Goal: Information Seeking & Learning: Learn about a topic

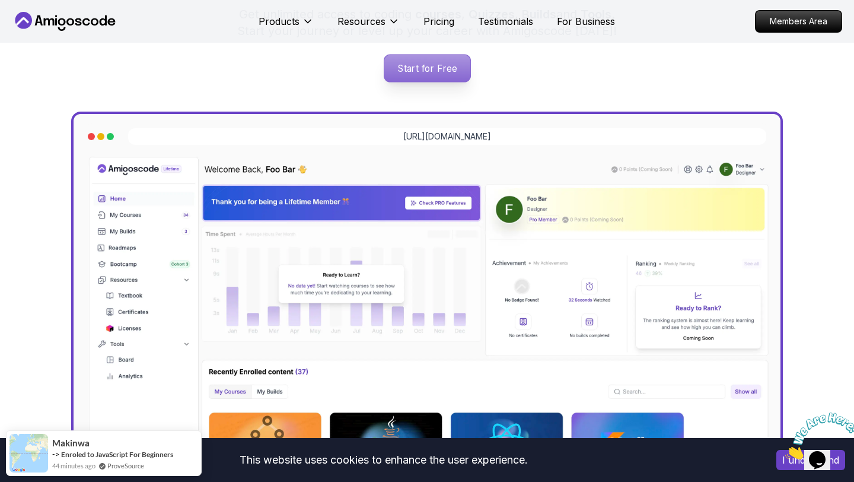
scroll to position [245, 0]
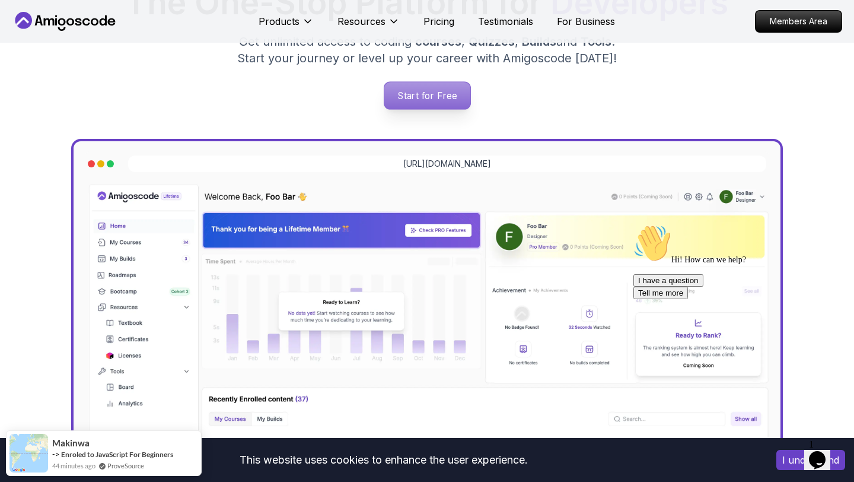
click at [425, 93] on p "Start for Free" at bounding box center [427, 95] width 86 height 27
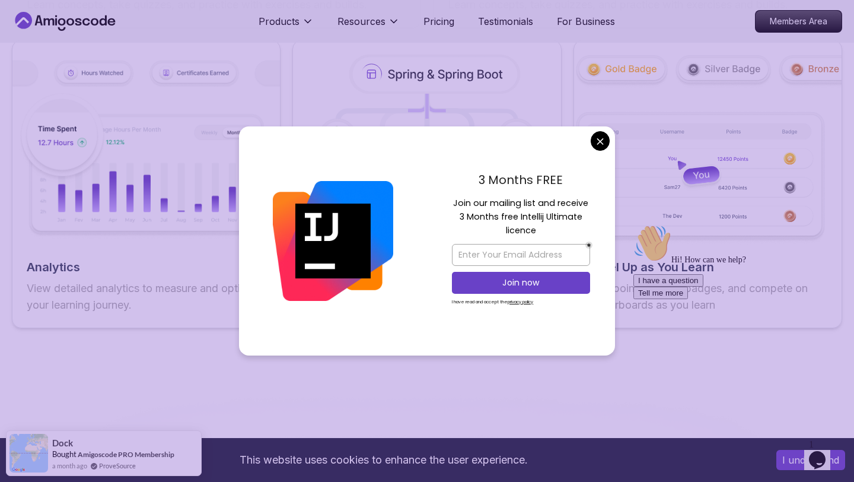
scroll to position [2157, 0]
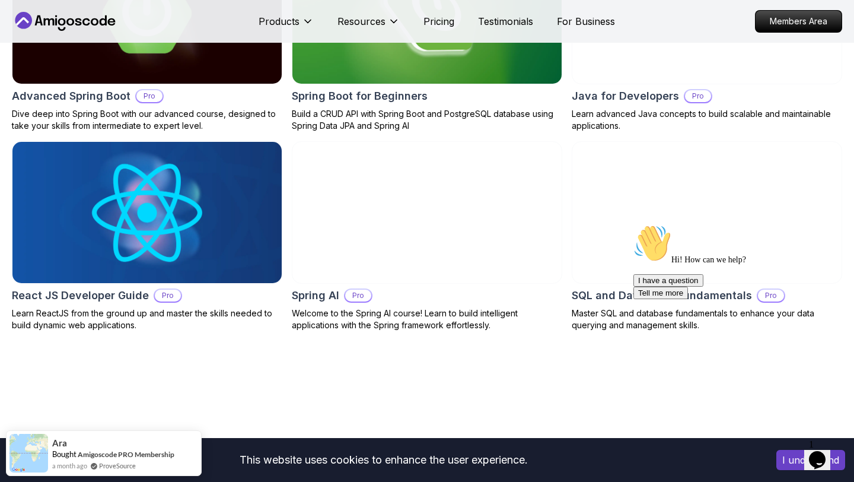
scroll to position [1222, 0]
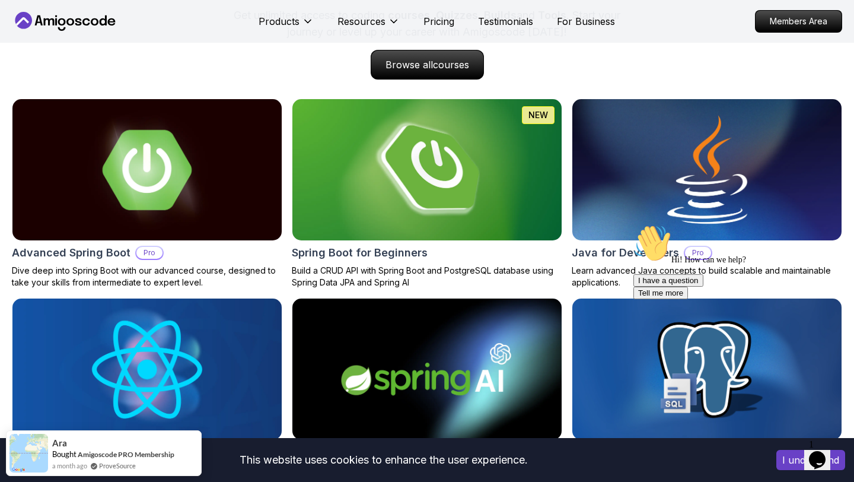
click at [377, 193] on img at bounding box center [427, 169] width 283 height 148
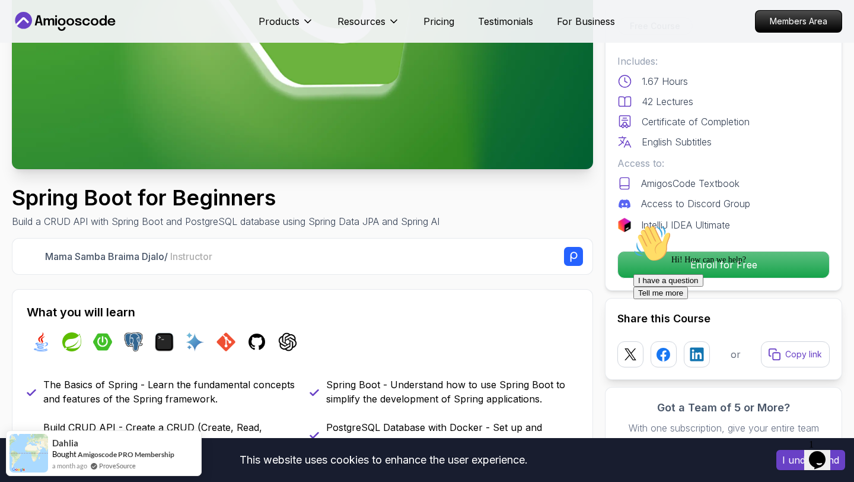
scroll to position [227, 0]
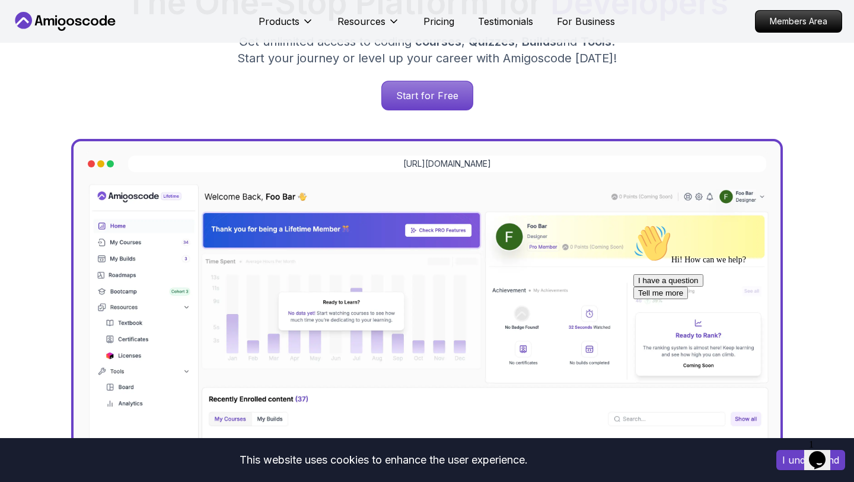
scroll to position [1222, 0]
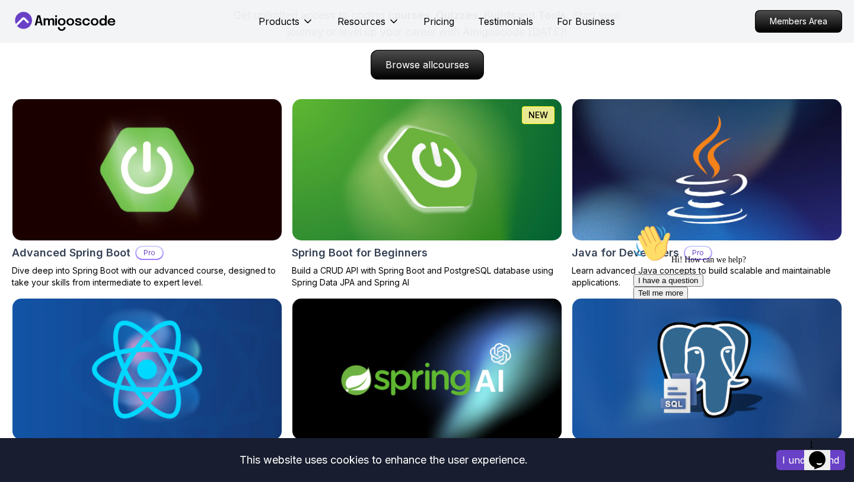
click at [217, 155] on img at bounding box center [147, 169] width 283 height 148
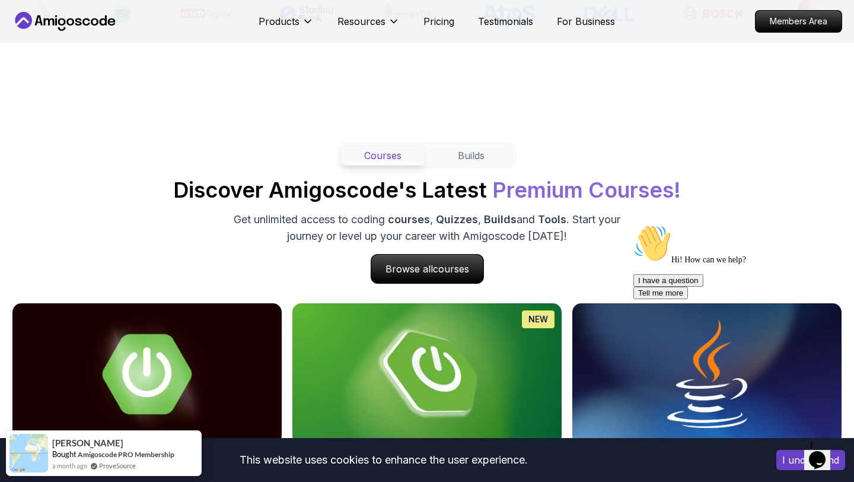
scroll to position [1026, 0]
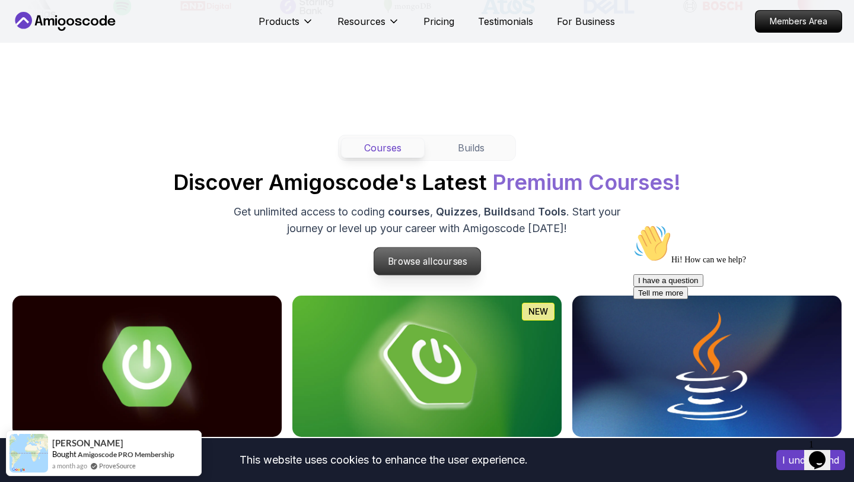
click at [405, 258] on p "Browse all courses" at bounding box center [427, 260] width 107 height 27
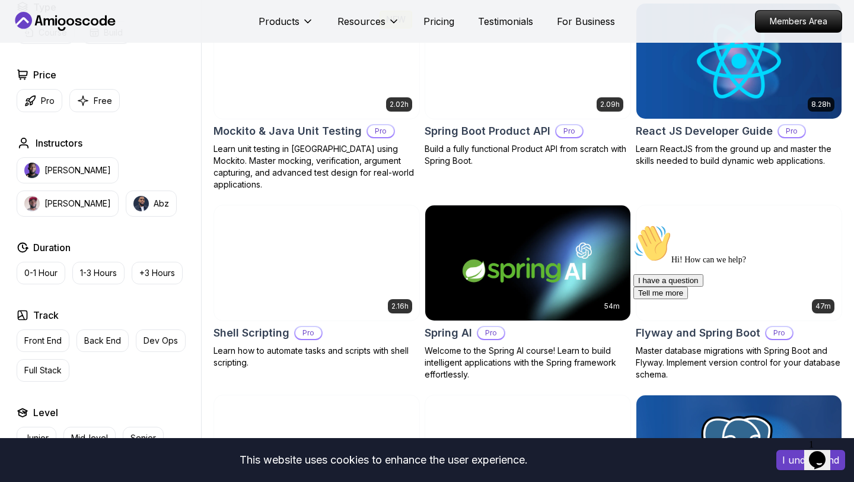
scroll to position [422, 0]
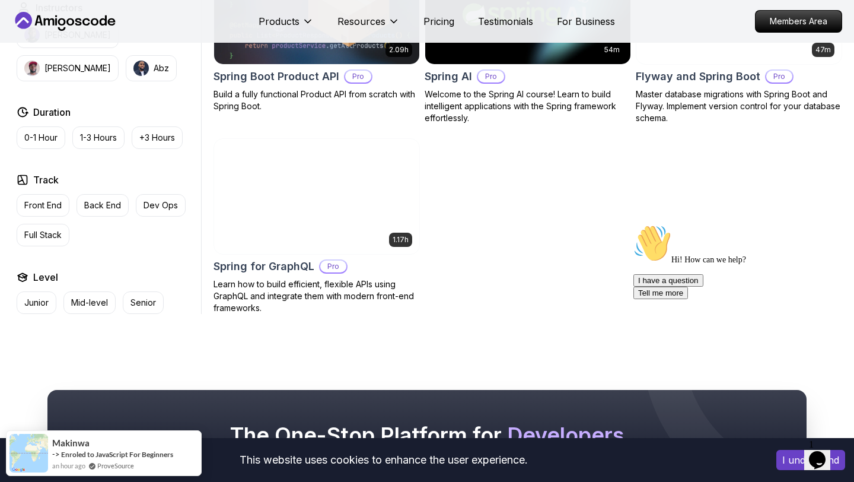
scroll to position [738, 0]
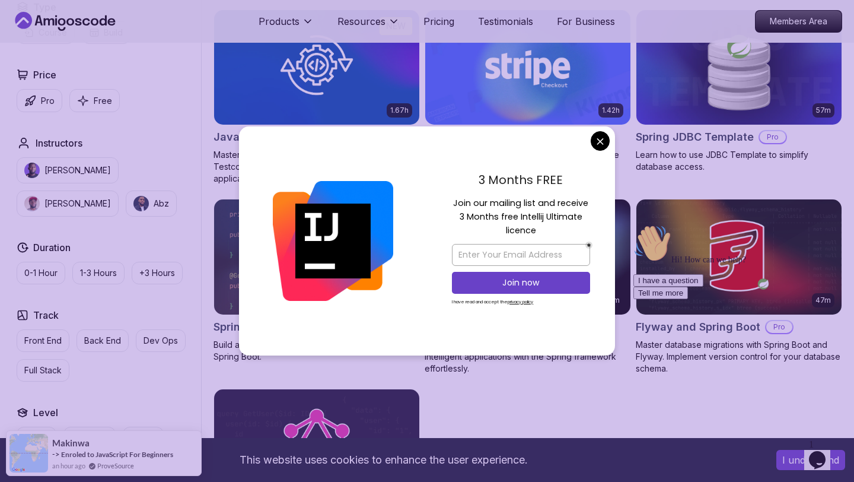
click at [595, 141] on body "This website uses cookies to enhance the user experience. I understand Products…" at bounding box center [427, 230] width 854 height 1937
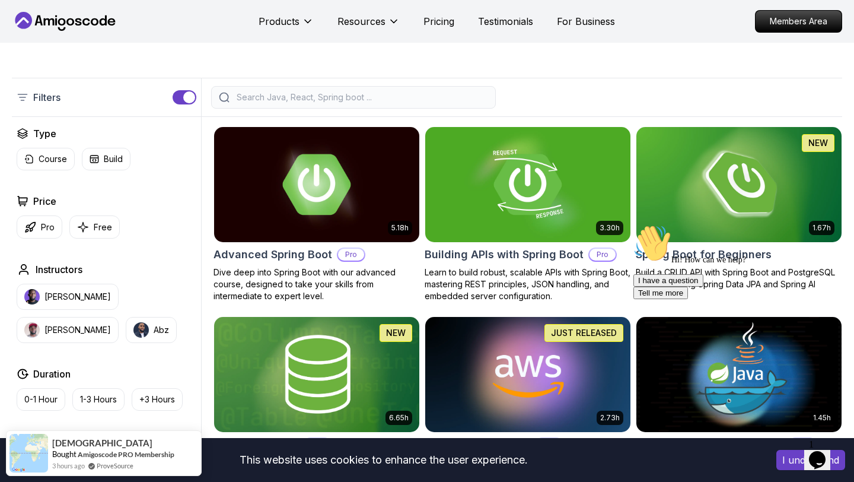
scroll to position [0, 0]
